Goal: Use online tool/utility: Use online tool/utility

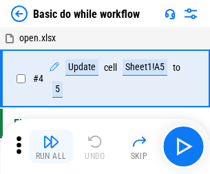
click at [51, 147] on img "button" at bounding box center [51, 142] width 17 height 17
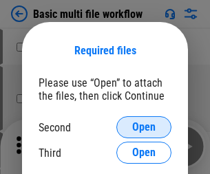
click at [144, 128] on span "Open" at bounding box center [143, 127] width 23 height 11
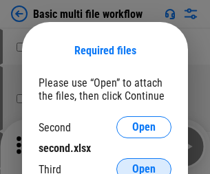
click at [144, 164] on span "Open" at bounding box center [143, 169] width 23 height 11
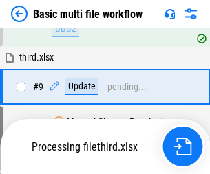
scroll to position [480, 0]
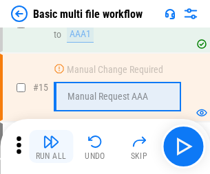
click at [51, 147] on img "button" at bounding box center [51, 142] width 17 height 17
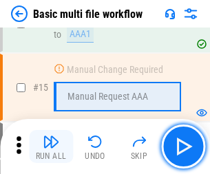
scroll to position [918, 0]
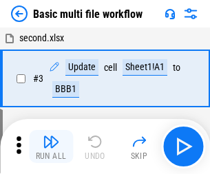
click at [51, 147] on img "button" at bounding box center [51, 142] width 17 height 17
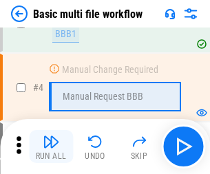
click at [51, 147] on img "button" at bounding box center [51, 142] width 17 height 17
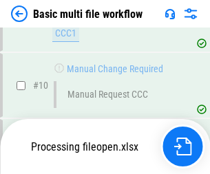
scroll to position [646, 0]
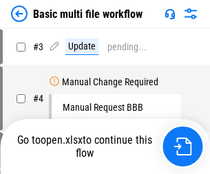
scroll to position [56, 0]
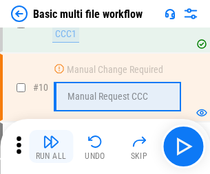
click at [51, 147] on img "button" at bounding box center [51, 142] width 17 height 17
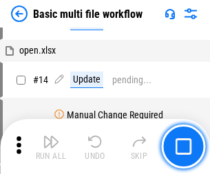
click at [51, 147] on img "button" at bounding box center [51, 142] width 17 height 17
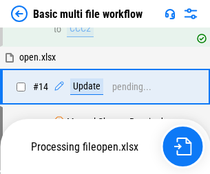
scroll to position [721, 0]
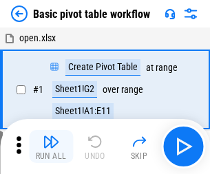
click at [51, 147] on img "button" at bounding box center [51, 142] width 17 height 17
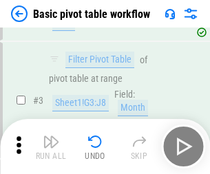
scroll to position [330, 0]
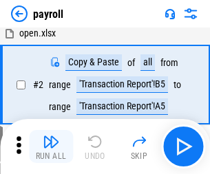
click at [51, 147] on img "button" at bounding box center [51, 142] width 17 height 17
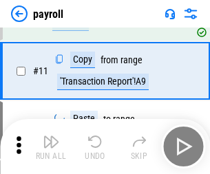
scroll to position [100, 0]
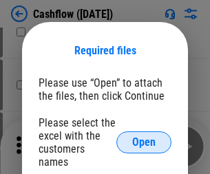
click at [144, 137] on span "Open" at bounding box center [143, 142] width 23 height 11
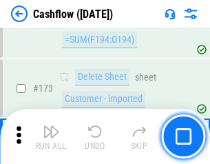
scroll to position [1460, 0]
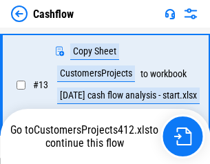
scroll to position [277, 0]
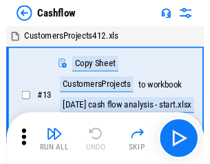
scroll to position [16, 0]
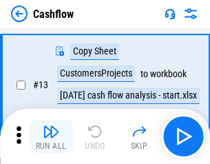
click at [51, 137] on img "button" at bounding box center [51, 131] width 17 height 17
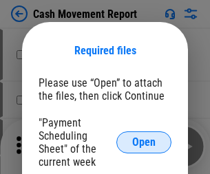
click at [144, 143] on span "Open" at bounding box center [143, 142] width 23 height 11
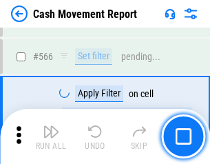
scroll to position [6322, 0]
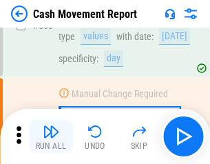
click at [51, 137] on img "button" at bounding box center [51, 131] width 17 height 17
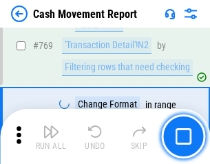
scroll to position [7665, 0]
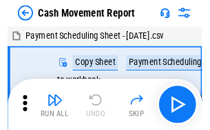
scroll to position [25, 0]
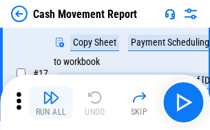
click at [51, 102] on img "button" at bounding box center [51, 97] width 17 height 17
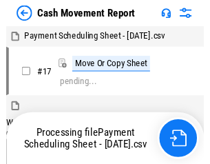
scroll to position [8, 0]
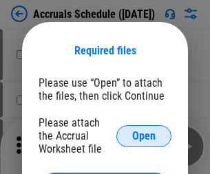
click at [144, 136] on span "Open" at bounding box center [143, 136] width 23 height 11
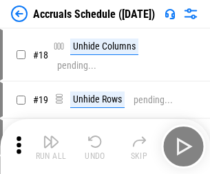
click at [51, 147] on img "button" at bounding box center [51, 142] width 17 height 17
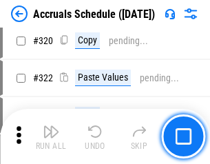
scroll to position [2566, 0]
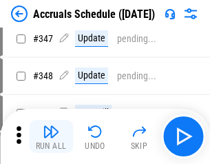
click at [51, 137] on img "button" at bounding box center [51, 131] width 17 height 17
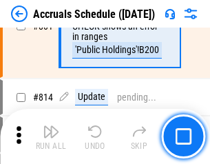
scroll to position [6087, 0]
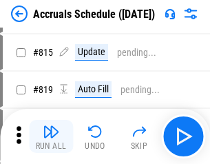
click at [51, 137] on img "button" at bounding box center [51, 131] width 17 height 17
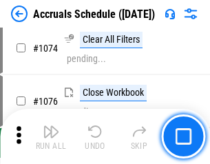
scroll to position [8261, 0]
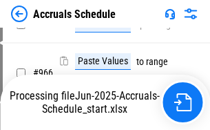
scroll to position [7438, 0]
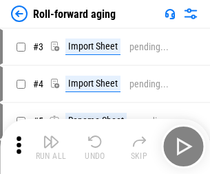
click at [51, 137] on img "button" at bounding box center [51, 142] width 17 height 17
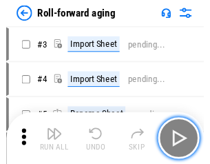
scroll to position [2, 0]
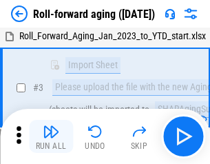
click at [51, 137] on img "button" at bounding box center [51, 131] width 17 height 17
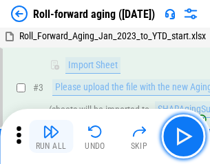
scroll to position [89, 0]
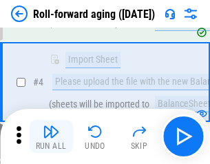
click at [51, 137] on img "button" at bounding box center [51, 131] width 17 height 17
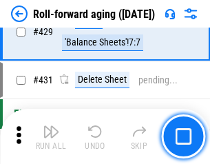
scroll to position [4783, 0]
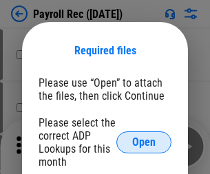
click at [144, 143] on span "Open" at bounding box center [143, 142] width 23 height 11
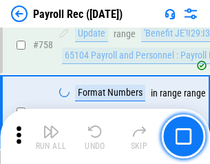
scroll to position [8283, 0]
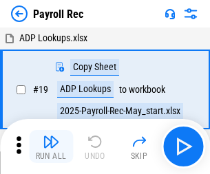
click at [51, 147] on img "button" at bounding box center [51, 142] width 17 height 17
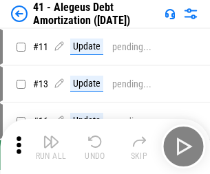
click at [51, 147] on img "button" at bounding box center [51, 142] width 17 height 17
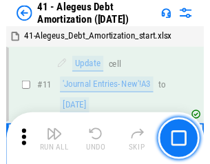
scroll to position [170, 0]
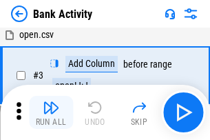
click at [51, 112] on img "button" at bounding box center [51, 107] width 17 height 17
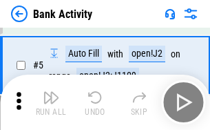
scroll to position [73, 0]
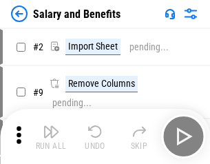
click at [51, 137] on img "button" at bounding box center [51, 131] width 17 height 17
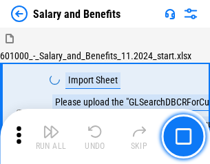
scroll to position [19, 0]
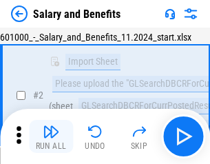
click at [51, 137] on img "button" at bounding box center [51, 131] width 17 height 17
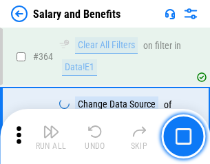
scroll to position [6496, 0]
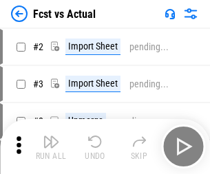
click at [51, 137] on img "button" at bounding box center [51, 142] width 17 height 17
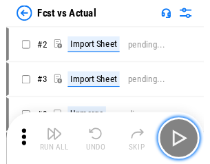
scroll to position [18, 0]
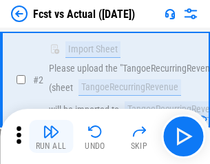
click at [51, 137] on img "button" at bounding box center [51, 131] width 17 height 17
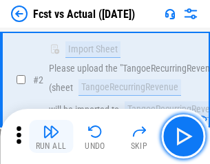
scroll to position [129, 0]
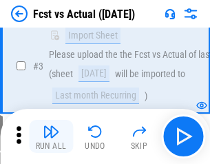
click at [51, 137] on img "button" at bounding box center [51, 131] width 17 height 17
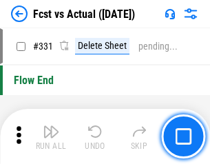
scroll to position [6602, 0]
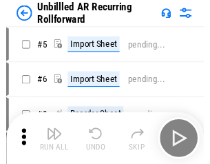
scroll to position [30, 0]
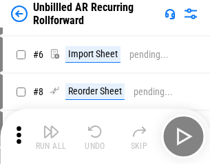
click at [51, 137] on img "button" at bounding box center [51, 131] width 17 height 17
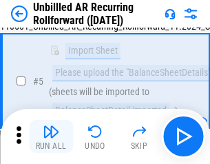
click at [51, 137] on img "button" at bounding box center [51, 131] width 17 height 17
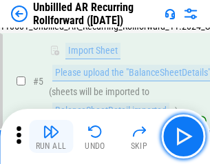
scroll to position [130, 0]
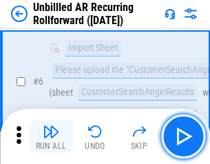
click at [51, 137] on img "button" at bounding box center [51, 131] width 17 height 17
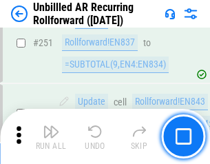
scroll to position [4685, 0]
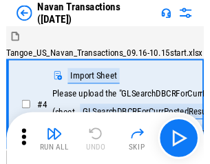
scroll to position [22, 0]
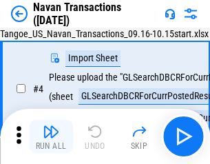
click at [51, 137] on img "button" at bounding box center [51, 131] width 17 height 17
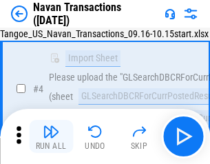
click at [51, 137] on img "button" at bounding box center [51, 131] width 17 height 17
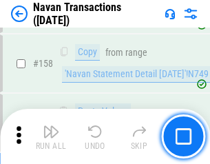
scroll to position [4472, 0]
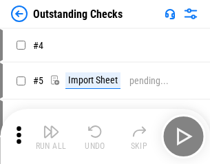
click at [51, 137] on img "button" at bounding box center [51, 131] width 17 height 17
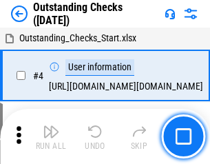
scroll to position [58, 0]
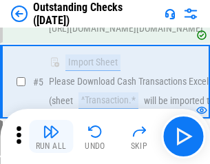
click at [51, 137] on img "button" at bounding box center [51, 131] width 17 height 17
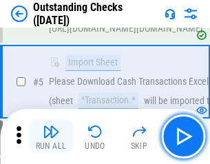
scroll to position [144, 0]
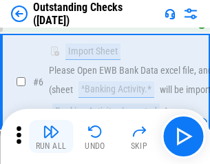
click at [51, 137] on img "button" at bounding box center [51, 131] width 17 height 17
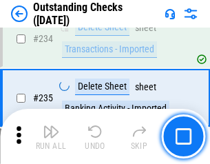
scroll to position [4188, 0]
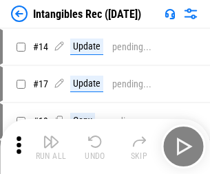
click at [51, 147] on img "button" at bounding box center [51, 142] width 17 height 17
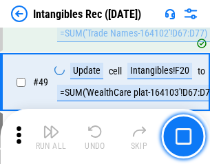
scroll to position [537, 0]
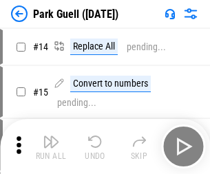
click at [51, 137] on img "button" at bounding box center [51, 142] width 17 height 17
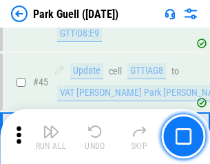
scroll to position [1725, 0]
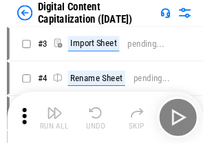
scroll to position [40, 0]
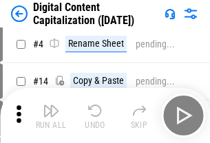
click at [51, 116] on img "button" at bounding box center [51, 111] width 17 height 17
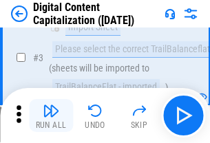
click at [51, 116] on img "button" at bounding box center [51, 111] width 17 height 17
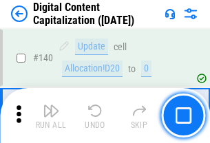
scroll to position [1463, 0]
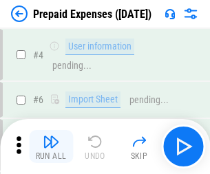
click at [51, 137] on img "button" at bounding box center [51, 142] width 17 height 17
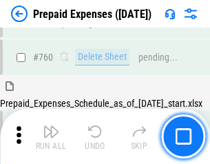
scroll to position [3823, 0]
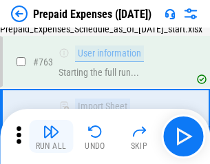
click at [51, 137] on img "button" at bounding box center [51, 131] width 17 height 17
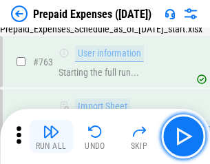
scroll to position [3904, 0]
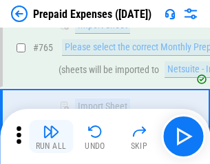
click at [51, 137] on img "button" at bounding box center [51, 131] width 17 height 17
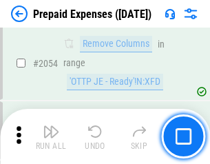
scroll to position [14418, 0]
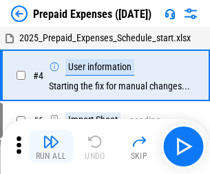
click at [51, 147] on img "button" at bounding box center [51, 142] width 17 height 17
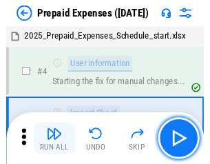
scroll to position [61, 0]
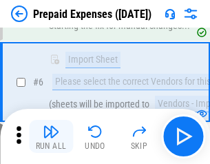
click at [51, 137] on img "button" at bounding box center [51, 131] width 17 height 17
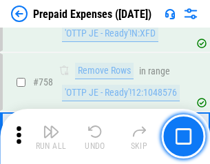
scroll to position [4915, 0]
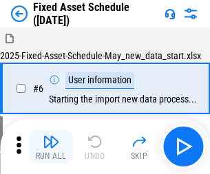
click at [51, 147] on img "button" at bounding box center [51, 142] width 17 height 17
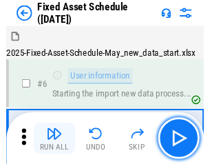
scroll to position [74, 0]
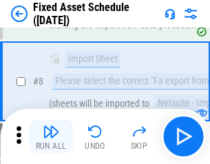
click at [51, 137] on img "button" at bounding box center [51, 131] width 17 height 17
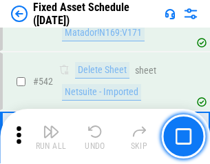
scroll to position [4917, 0]
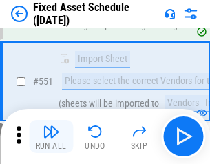
click at [51, 137] on img "button" at bounding box center [51, 131] width 17 height 17
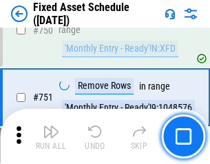
scroll to position [6724, 0]
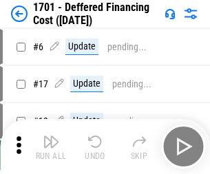
click at [51, 147] on img "button" at bounding box center [51, 142] width 17 height 17
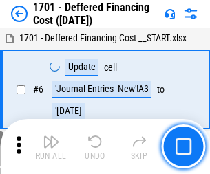
scroll to position [166, 0]
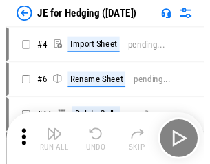
scroll to position [2, 0]
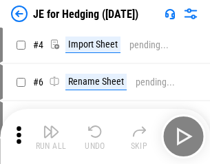
click at [51, 137] on img "button" at bounding box center [51, 131] width 17 height 17
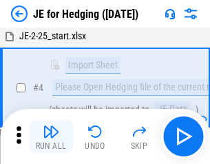
click at [51, 137] on img "button" at bounding box center [51, 131] width 17 height 17
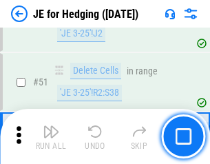
scroll to position [893, 0]
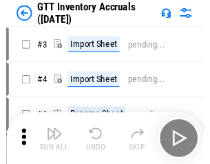
scroll to position [2, 0]
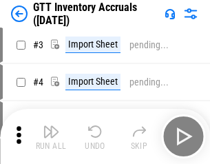
click at [51, 137] on img "button" at bounding box center [51, 131] width 17 height 17
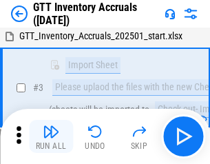
click at [51, 137] on img "button" at bounding box center [51, 131] width 17 height 17
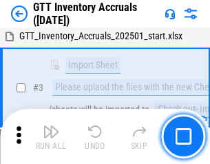
scroll to position [89, 0]
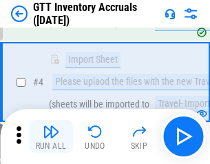
click at [51, 137] on img "button" at bounding box center [51, 131] width 17 height 17
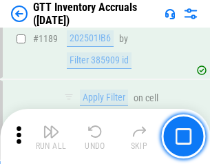
scroll to position [11263, 0]
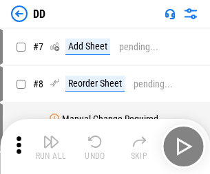
click at [51, 147] on img "button" at bounding box center [51, 142] width 17 height 17
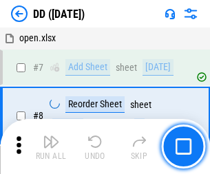
scroll to position [133, 0]
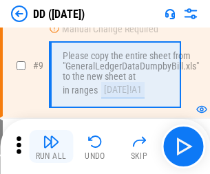
click at [51, 147] on img "button" at bounding box center [51, 142] width 17 height 17
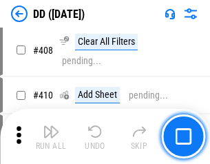
scroll to position [6171, 0]
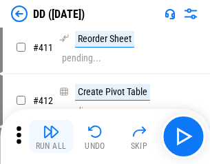
click at [51, 137] on img "button" at bounding box center [51, 131] width 17 height 17
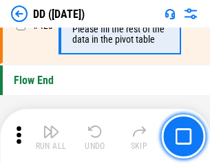
scroll to position [6602, 0]
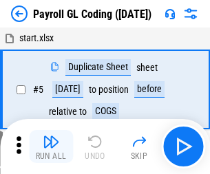
click at [51, 147] on img "button" at bounding box center [51, 142] width 17 height 17
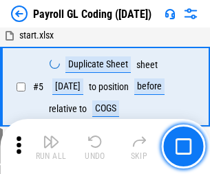
scroll to position [166, 0]
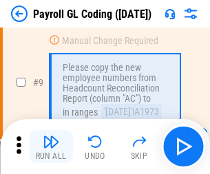
click at [51, 147] on img "button" at bounding box center [51, 142] width 17 height 17
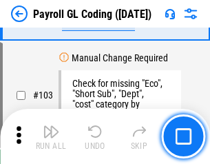
scroll to position [3236, 0]
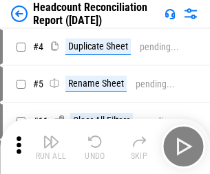
click at [51, 147] on img "button" at bounding box center [51, 142] width 17 height 17
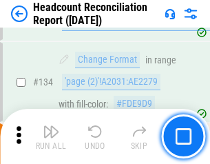
scroll to position [1658, 0]
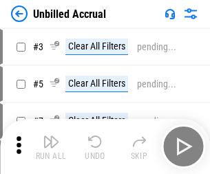
click at [51, 147] on img "button" at bounding box center [51, 142] width 17 height 17
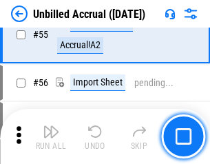
scroll to position [1440, 0]
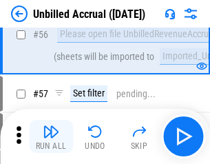
click at [51, 137] on img "button" at bounding box center [51, 131] width 17 height 17
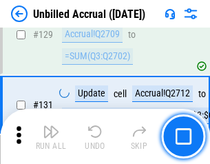
scroll to position [4108, 0]
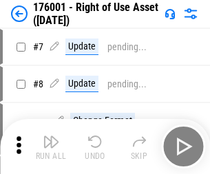
click at [51, 147] on img "button" at bounding box center [51, 142] width 17 height 17
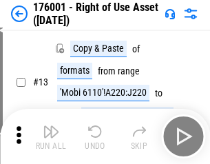
scroll to position [89, 0]
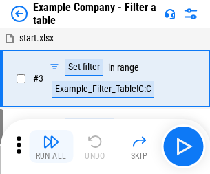
click at [51, 147] on img "button" at bounding box center [51, 142] width 17 height 17
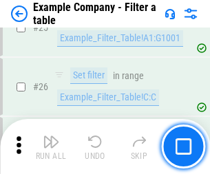
scroll to position [1262, 0]
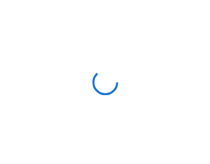
scroll to position [21, 0]
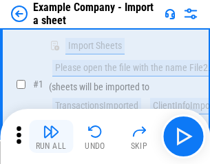
click at [51, 137] on img "button" at bounding box center [51, 131] width 17 height 17
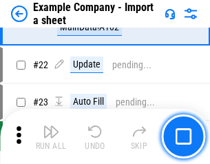
scroll to position [305, 0]
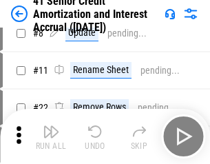
click at [51, 137] on img "button" at bounding box center [51, 131] width 17 height 17
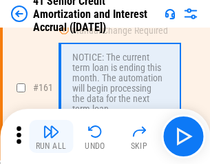
click at [51, 137] on img "button" at bounding box center [51, 131] width 17 height 17
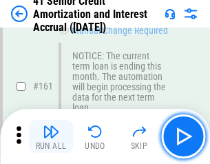
scroll to position [1475, 0]
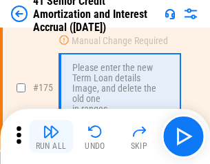
click at [51, 137] on img "button" at bounding box center [51, 131] width 17 height 17
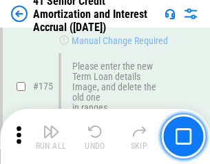
scroll to position [1615, 0]
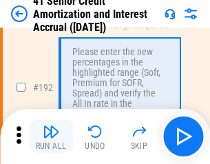
click at [51, 137] on img "button" at bounding box center [51, 131] width 17 height 17
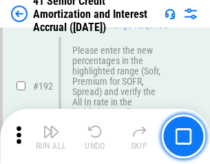
scroll to position [1760, 0]
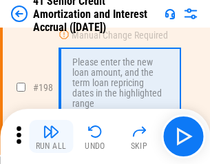
click at [51, 137] on img "button" at bounding box center [51, 131] width 17 height 17
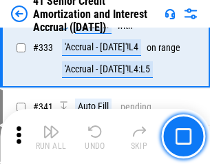
scroll to position [3524, 0]
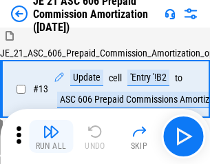
click at [51, 137] on img "button" at bounding box center [51, 131] width 17 height 17
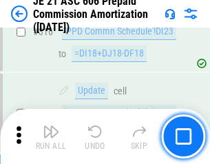
scroll to position [2575, 0]
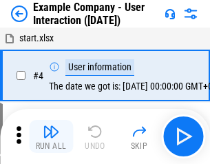
click at [51, 137] on img "button" at bounding box center [51, 131] width 17 height 17
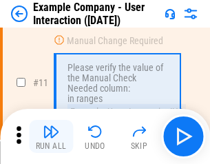
click at [51, 137] on img "button" at bounding box center [51, 131] width 17 height 17
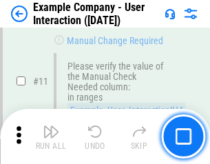
scroll to position [299, 0]
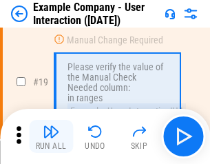
click at [51, 137] on img "button" at bounding box center [51, 131] width 17 height 17
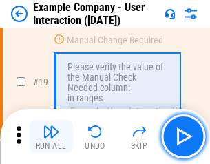
click at [51, 137] on img "button" at bounding box center [51, 131] width 17 height 17
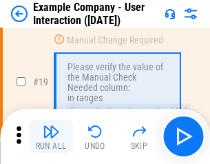
click at [51, 137] on img "button" at bounding box center [51, 131] width 17 height 17
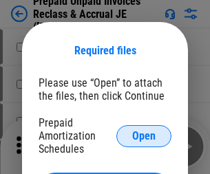
click at [144, 136] on span "Open" at bounding box center [143, 136] width 23 height 11
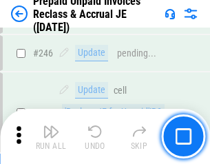
scroll to position [1862, 0]
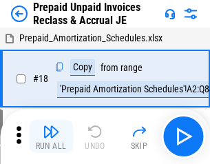
click at [51, 137] on img "button" at bounding box center [51, 131] width 17 height 17
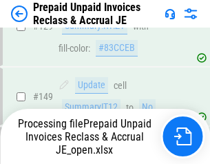
scroll to position [1862, 0]
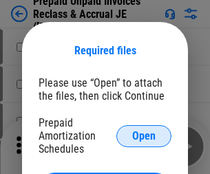
click at [144, 136] on span "Open" at bounding box center [143, 136] width 23 height 11
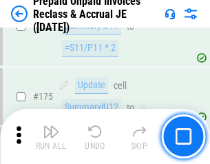
scroll to position [1862, 0]
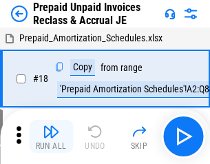
click at [51, 137] on img "button" at bounding box center [51, 131] width 17 height 17
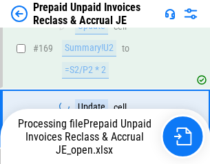
scroll to position [1059, 0]
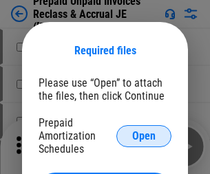
click at [144, 136] on span "Open" at bounding box center [143, 136] width 23 height 11
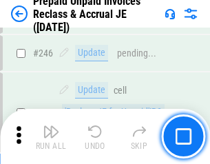
scroll to position [1862, 0]
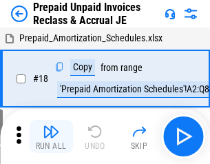
click at [51, 137] on img "button" at bounding box center [51, 131] width 17 height 17
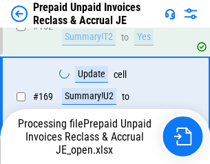
scroll to position [1200, 0]
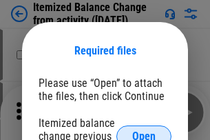
click at [144, 131] on span "Open" at bounding box center [143, 136] width 23 height 11
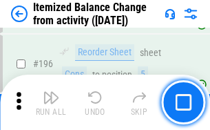
scroll to position [2655, 0]
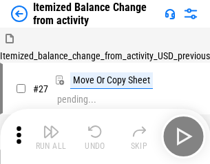
click at [51, 137] on img "button" at bounding box center [51, 131] width 17 height 17
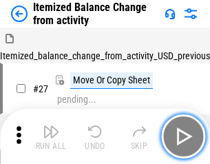
scroll to position [21, 0]
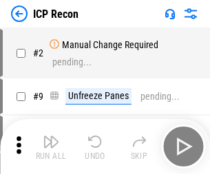
scroll to position [6, 0]
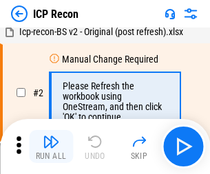
click at [51, 147] on img "button" at bounding box center [51, 142] width 17 height 17
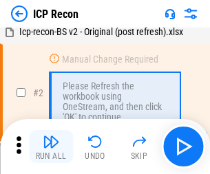
click at [51, 147] on img "button" at bounding box center [51, 142] width 17 height 17
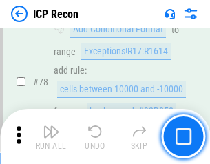
scroll to position [1352, 0]
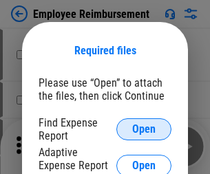
click at [144, 130] on span "Open" at bounding box center [143, 129] width 23 height 11
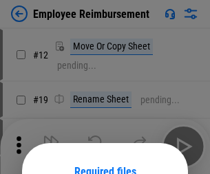
scroll to position [121, 0]
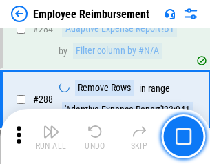
scroll to position [3749, 0]
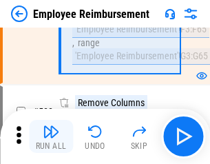
click at [51, 137] on img "button" at bounding box center [51, 131] width 17 height 17
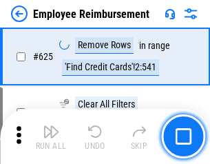
scroll to position [8258, 0]
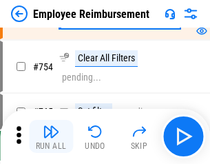
click at [51, 137] on img "button" at bounding box center [51, 131] width 17 height 17
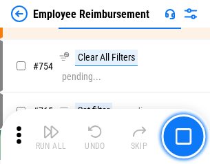
click at [51, 137] on img "button" at bounding box center [51, 131] width 17 height 17
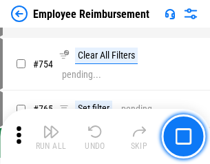
scroll to position [9677, 0]
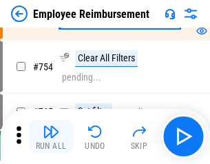
click at [51, 137] on img "button" at bounding box center [51, 131] width 17 height 17
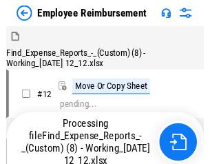
scroll to position [47, 0]
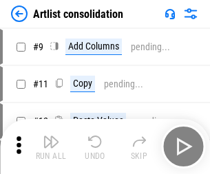
click at [51, 147] on img "button" at bounding box center [51, 142] width 17 height 17
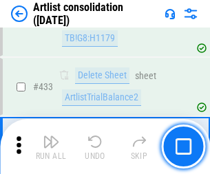
scroll to position [5736, 0]
